Goal: Task Accomplishment & Management: Use online tool/utility

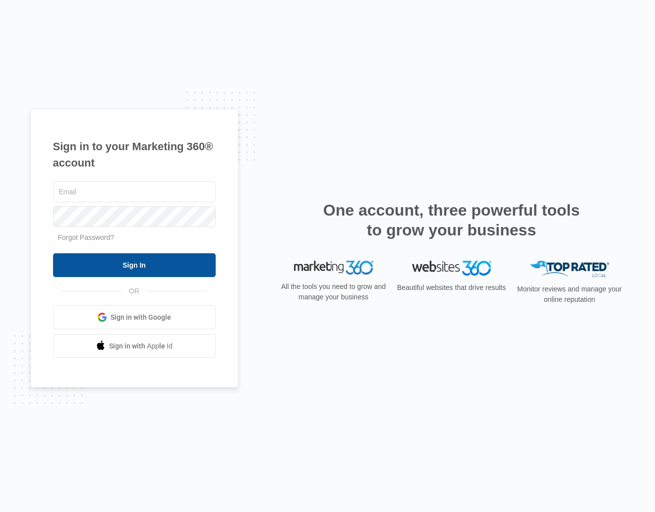
type input "kaya.wagner@madwire.com"
click at [158, 263] on input "Sign In" at bounding box center [134, 265] width 163 height 24
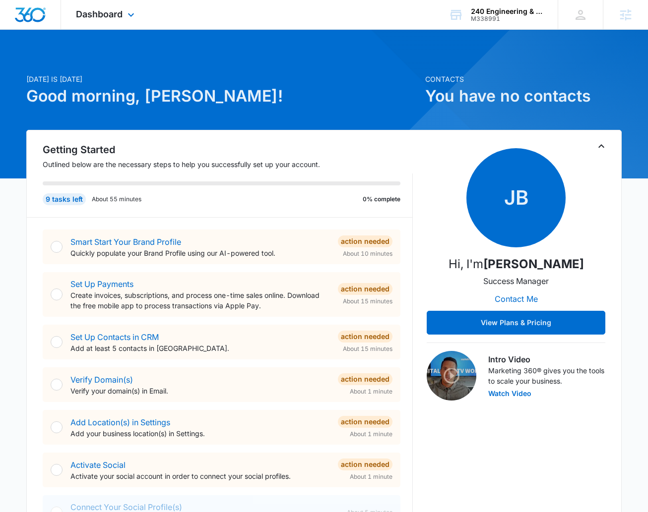
click at [114, 4] on div "Dashboard Apps Reputation Websites Forms CRM Email Social Shop Content Ads Inte…" at bounding box center [106, 14] width 91 height 29
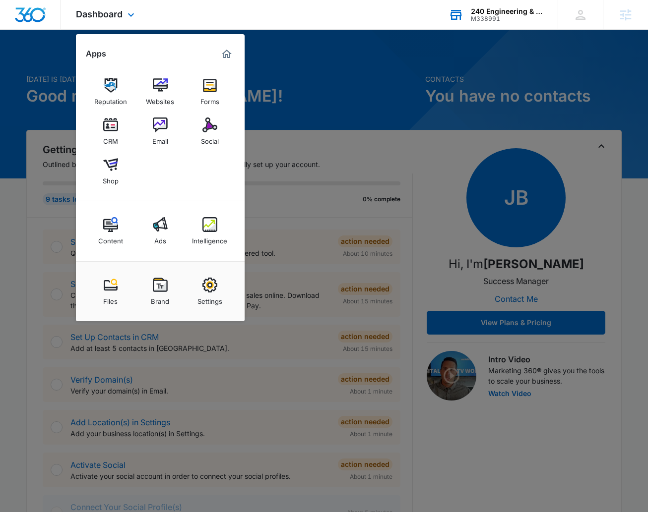
click at [499, 12] on div "240 Engineering & Design Inc." at bounding box center [507, 11] width 72 height 8
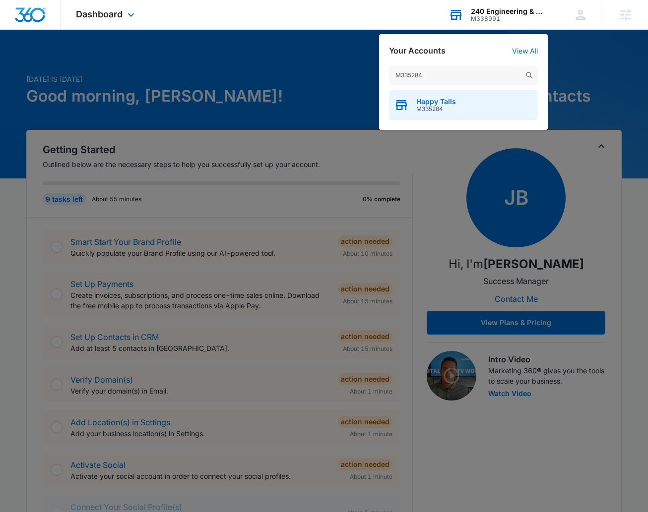
type input "M335284"
click at [445, 102] on span "Happy Tails" at bounding box center [436, 102] width 40 height 8
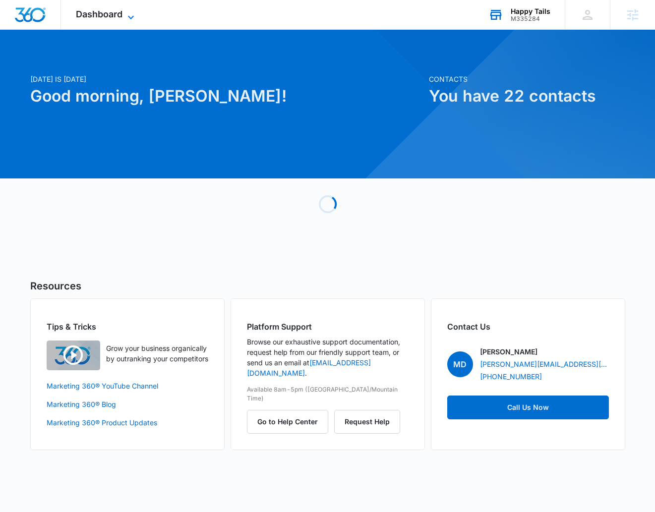
click at [131, 12] on icon at bounding box center [131, 17] width 12 height 12
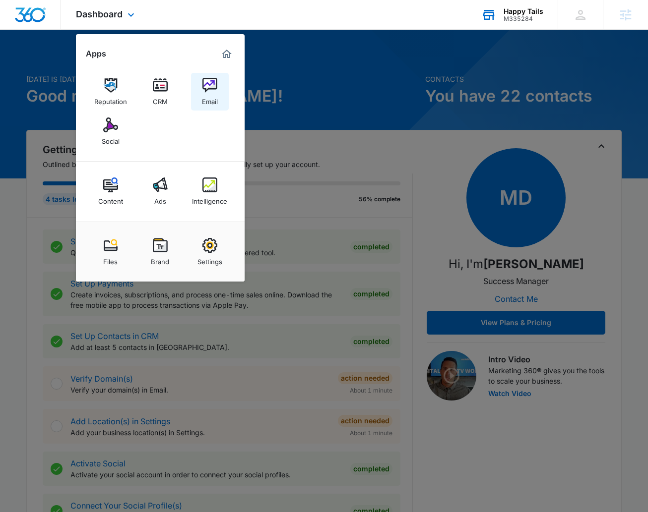
click at [214, 87] on img at bounding box center [209, 85] width 15 height 15
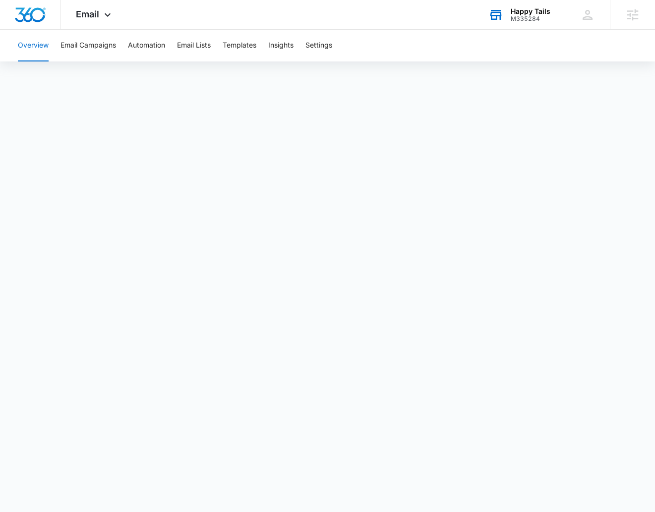
click at [514, 17] on div "M335284" at bounding box center [531, 18] width 40 height 7
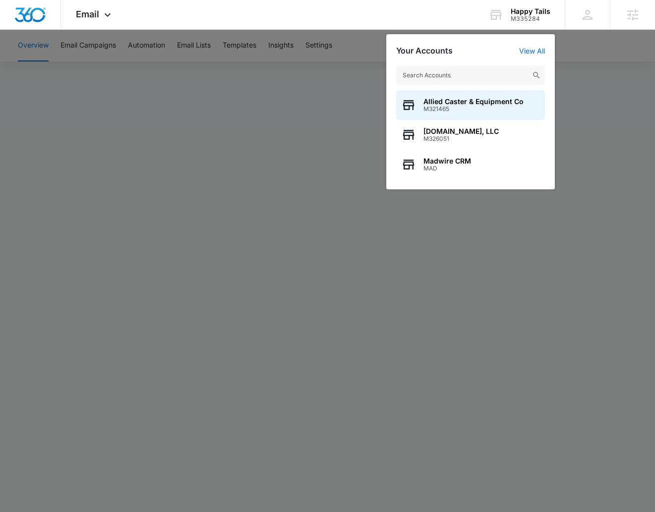
click at [232, 50] on div at bounding box center [327, 256] width 655 height 512
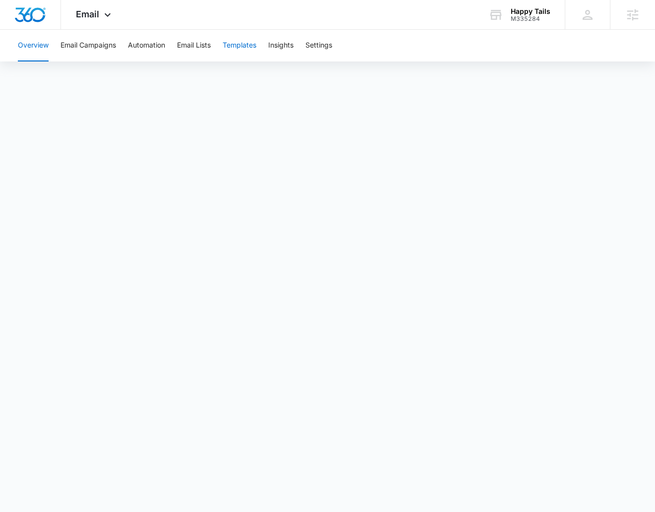
click at [244, 44] on button "Templates" at bounding box center [240, 46] width 34 height 32
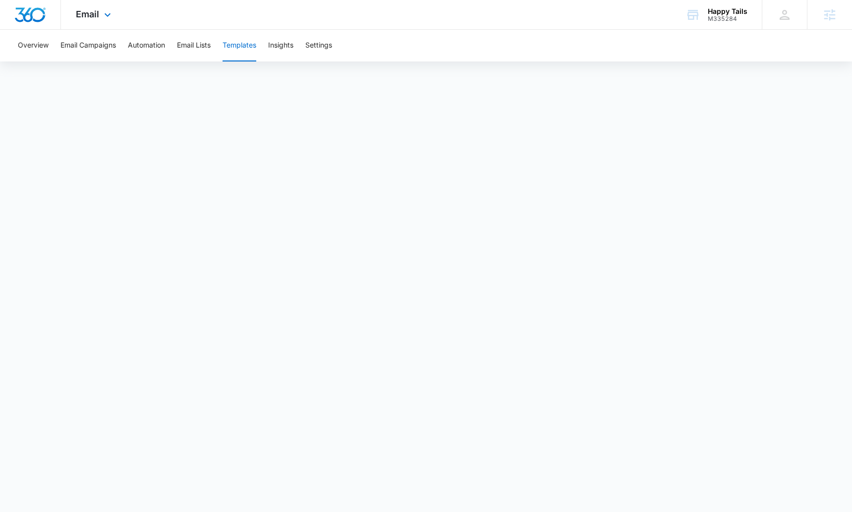
click at [97, 6] on div "Email Apps Reputation CRM Email Social Content Ads Intelligence Files Brand Set…" at bounding box center [94, 14] width 67 height 29
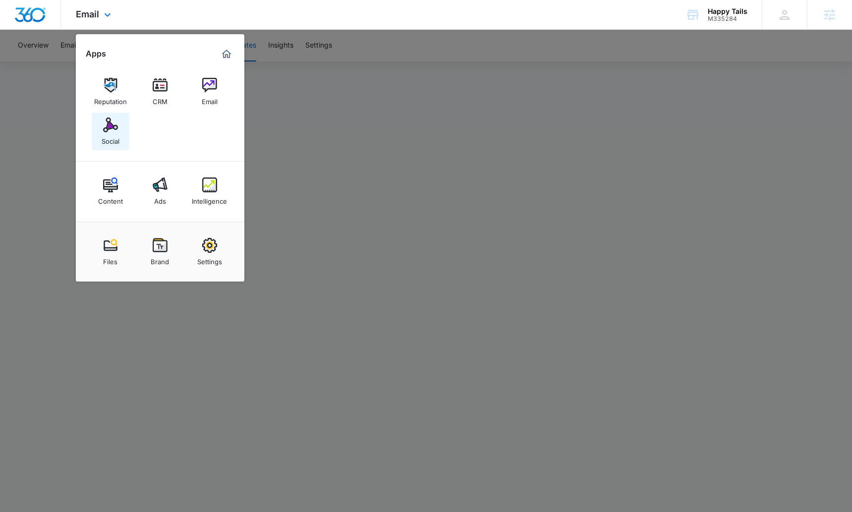
click at [104, 133] on div "Social" at bounding box center [111, 138] width 18 height 13
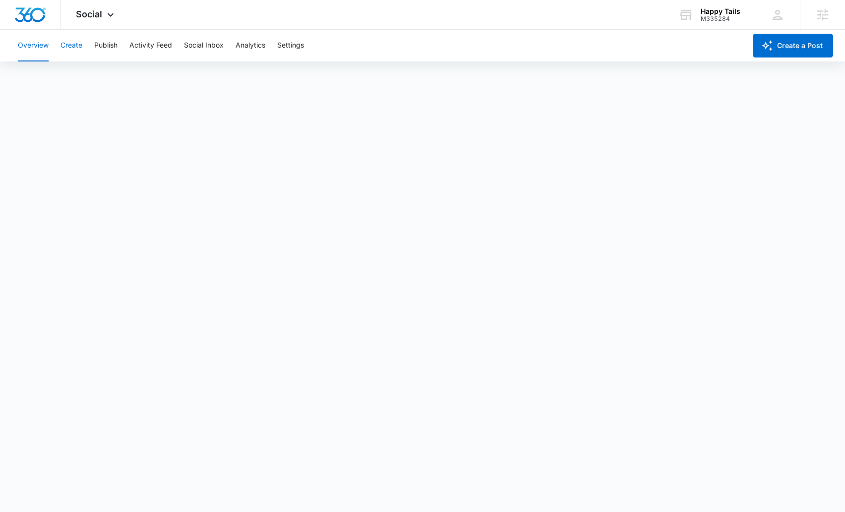
click at [71, 47] on button "Create" at bounding box center [71, 46] width 22 height 32
click at [109, 74] on button "Approvals" at bounding box center [96, 76] width 33 height 28
click at [95, 14] on span "Social" at bounding box center [89, 14] width 26 height 10
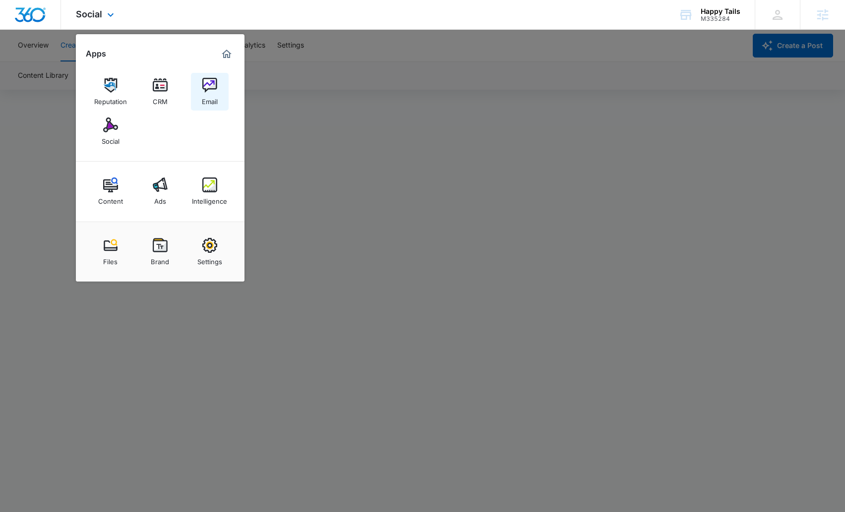
click at [212, 83] on img at bounding box center [209, 85] width 15 height 15
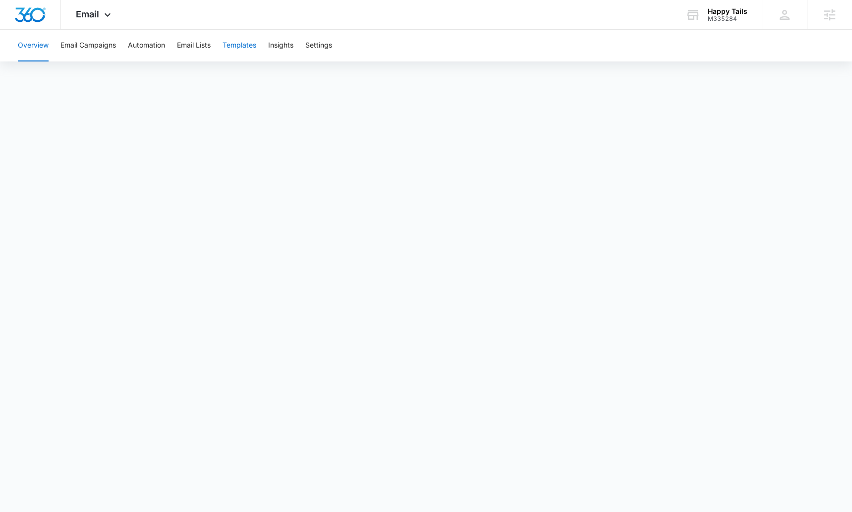
click at [241, 43] on button "Templates" at bounding box center [240, 46] width 34 height 32
click at [231, 45] on button "Templates" at bounding box center [240, 46] width 34 height 32
